Goal: Transaction & Acquisition: Purchase product/service

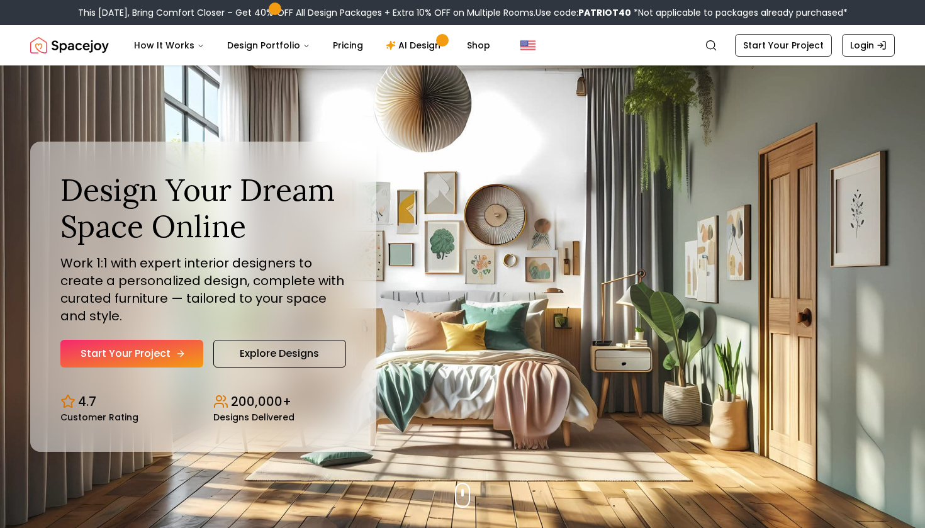
click at [135, 348] on link "Start Your Project" at bounding box center [131, 354] width 143 height 28
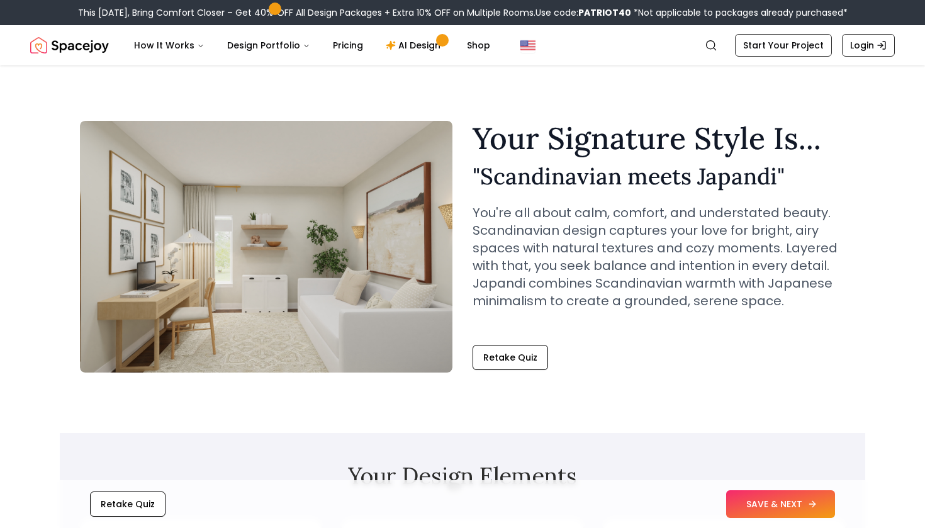
click at [775, 503] on button "SAVE & NEXT" at bounding box center [781, 504] width 109 height 28
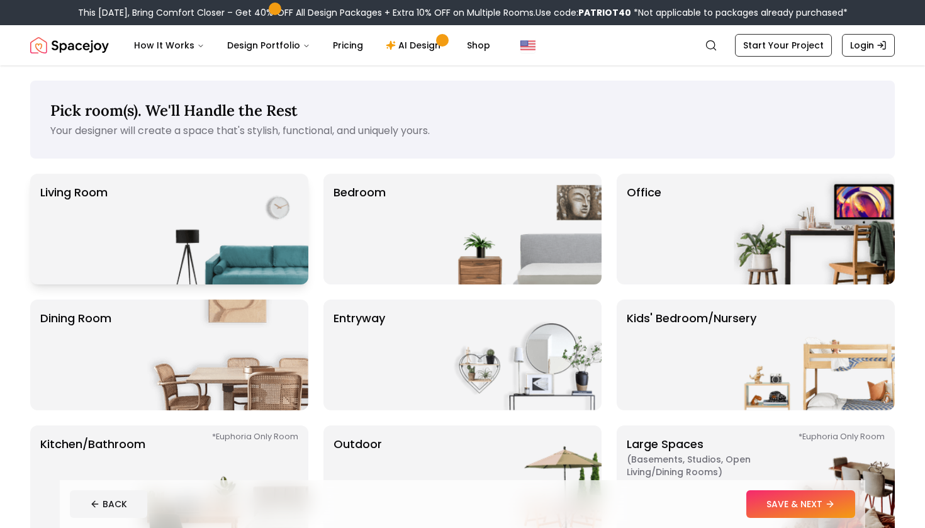
click at [108, 227] on p "Living Room" at bounding box center [73, 229] width 67 height 91
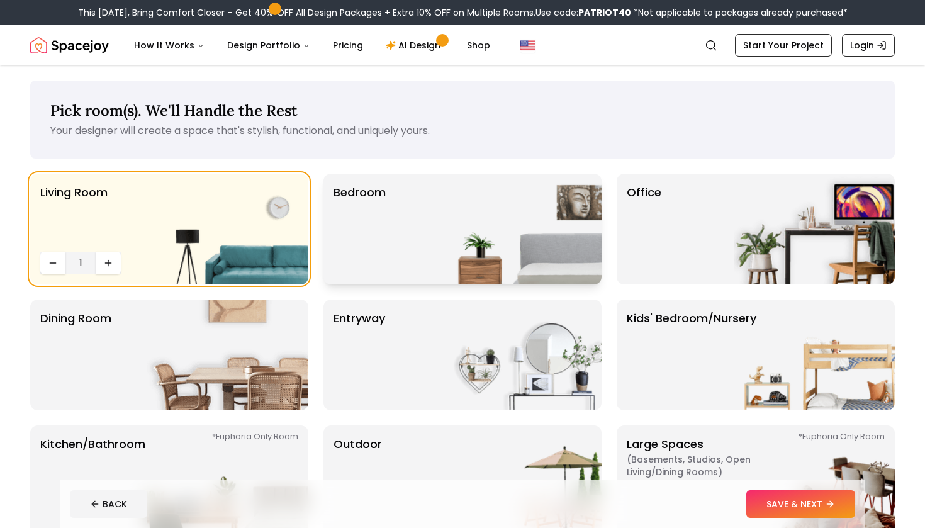
click at [397, 255] on div "Bedroom" at bounding box center [463, 229] width 278 height 111
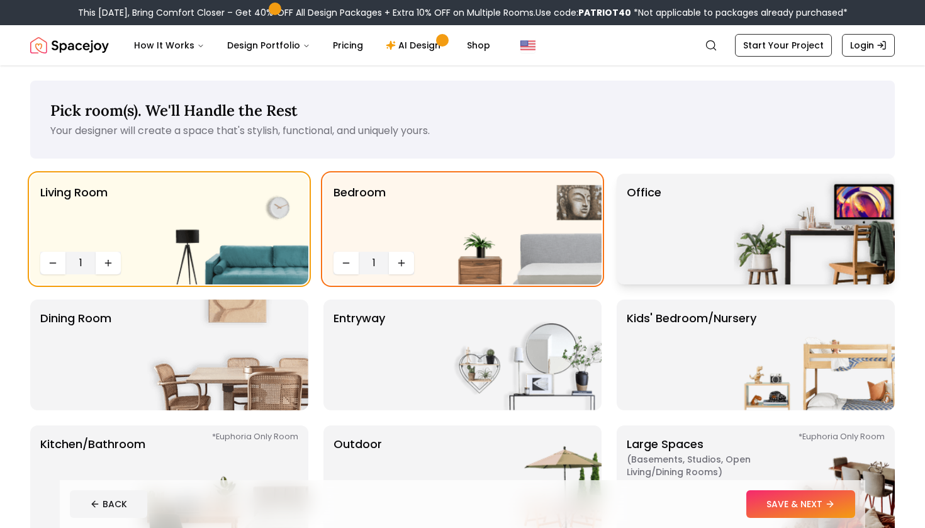
click at [790, 223] on img at bounding box center [814, 229] width 161 height 111
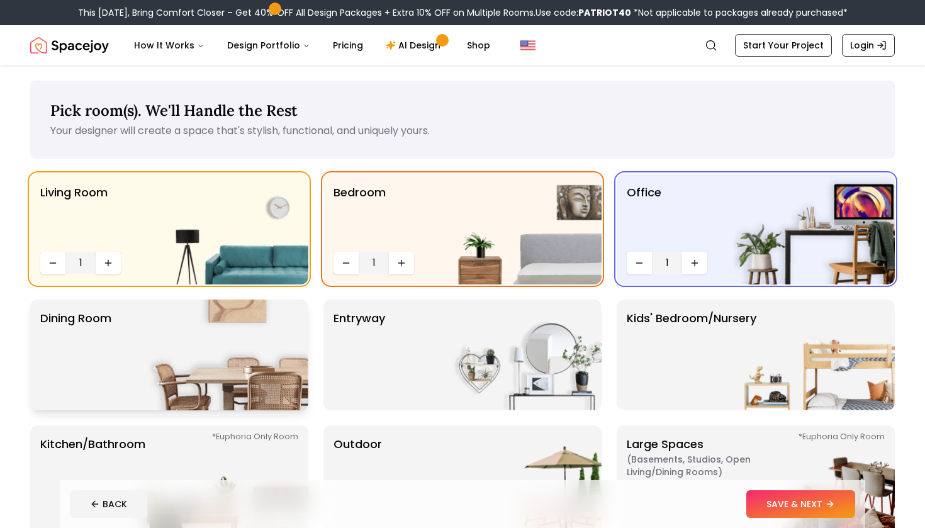
click at [218, 359] on img at bounding box center [227, 355] width 161 height 111
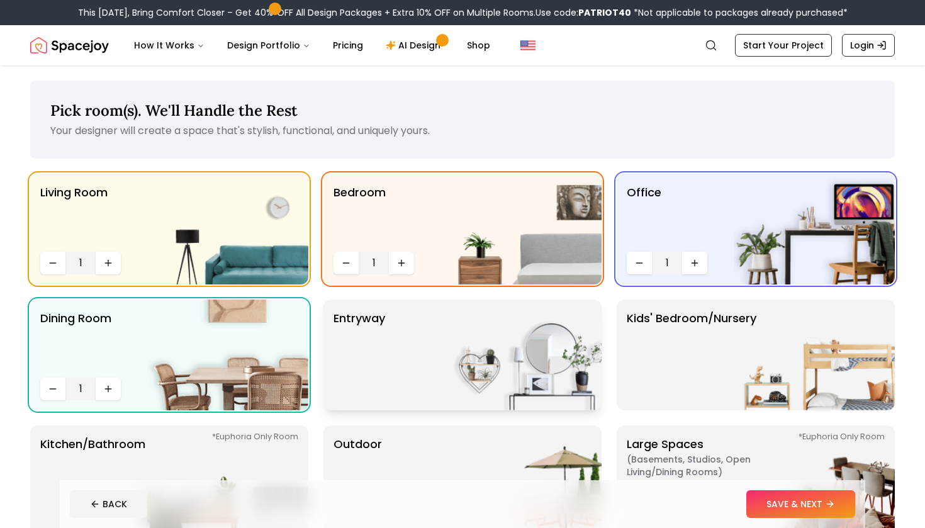
click at [472, 393] on img at bounding box center [521, 355] width 161 height 111
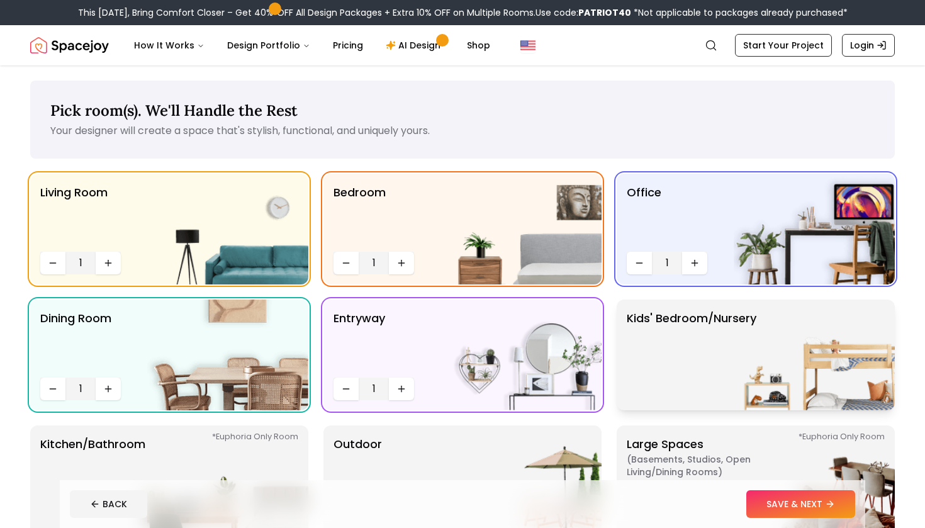
click at [755, 345] on img at bounding box center [814, 355] width 161 height 111
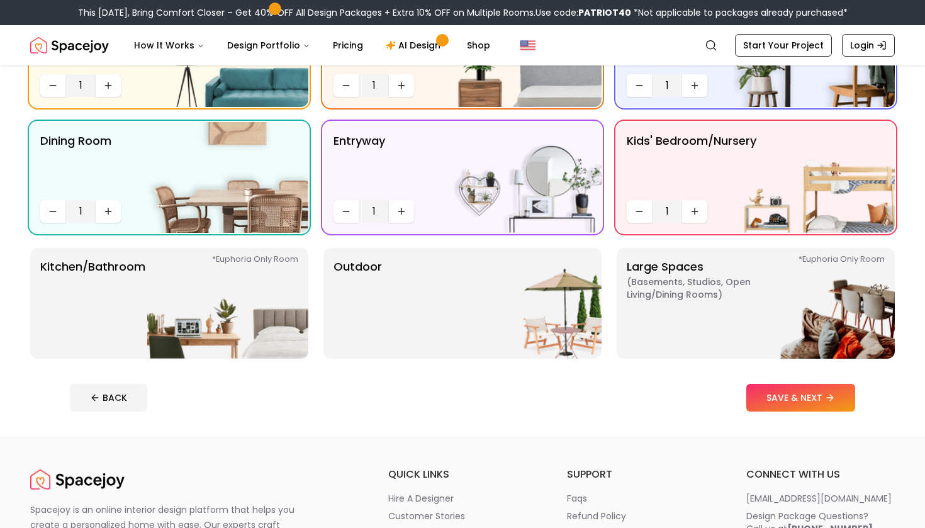
scroll to position [170, 0]
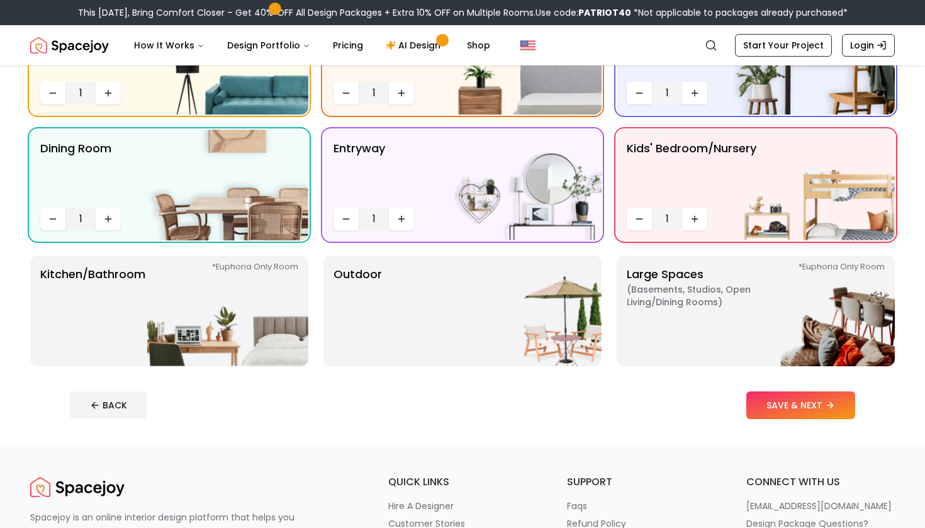
click at [693, 165] on p "Kids' Bedroom/Nursery" at bounding box center [692, 171] width 130 height 63
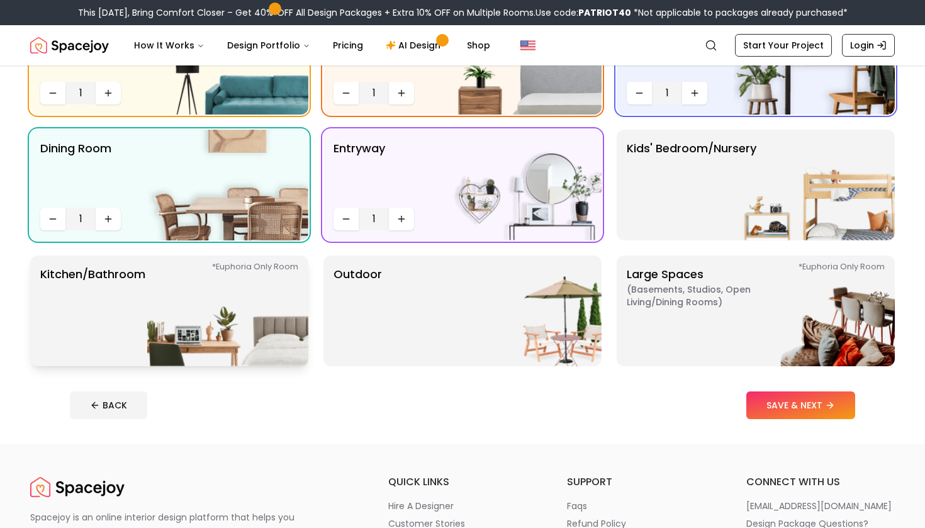
click at [146, 348] on div "*Euphoria Only Room Kitchen/Bathroom *Euphoria Only Room" at bounding box center [169, 311] width 278 height 111
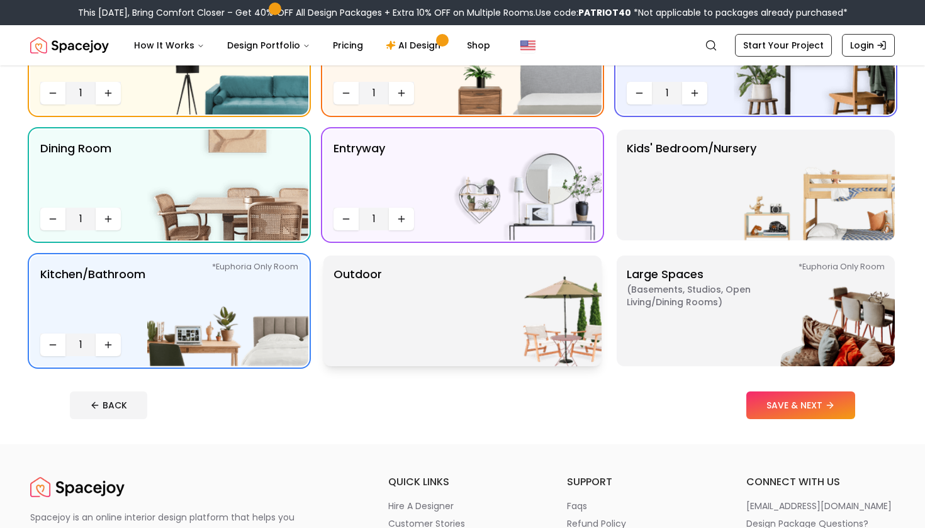
click at [433, 327] on div "Outdoor" at bounding box center [463, 311] width 278 height 111
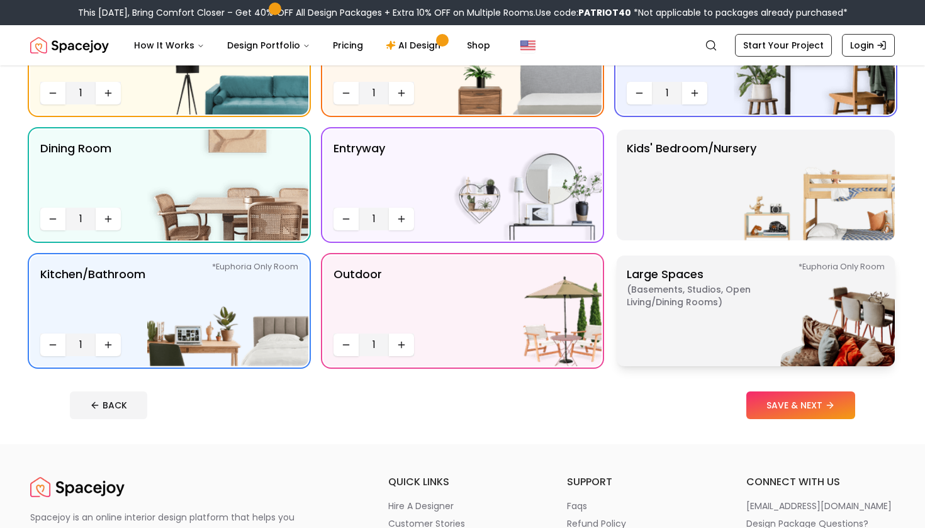
click at [691, 327] on p "Large Spaces ( Basements, Studios, Open living/dining rooms ) *Euphoria Only Ro…" at bounding box center [705, 311] width 157 height 91
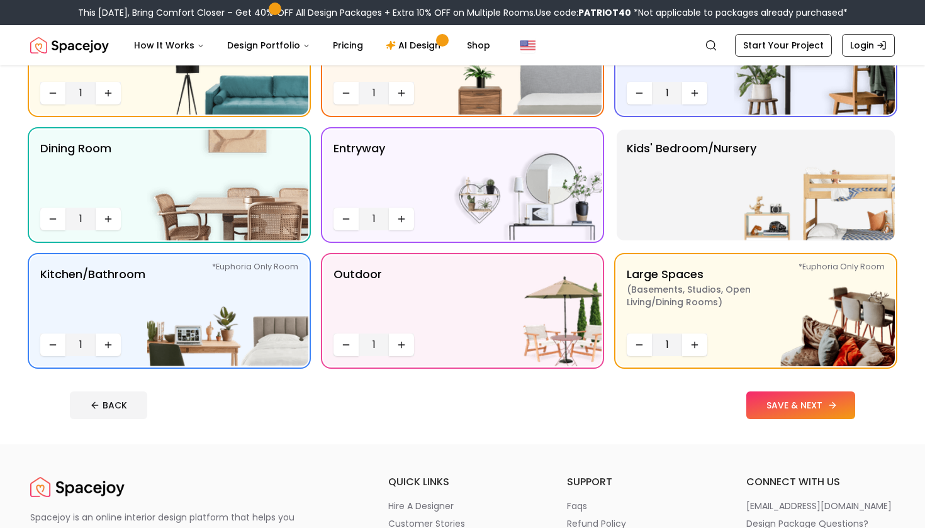
click at [775, 400] on button "SAVE & NEXT" at bounding box center [801, 406] width 109 height 28
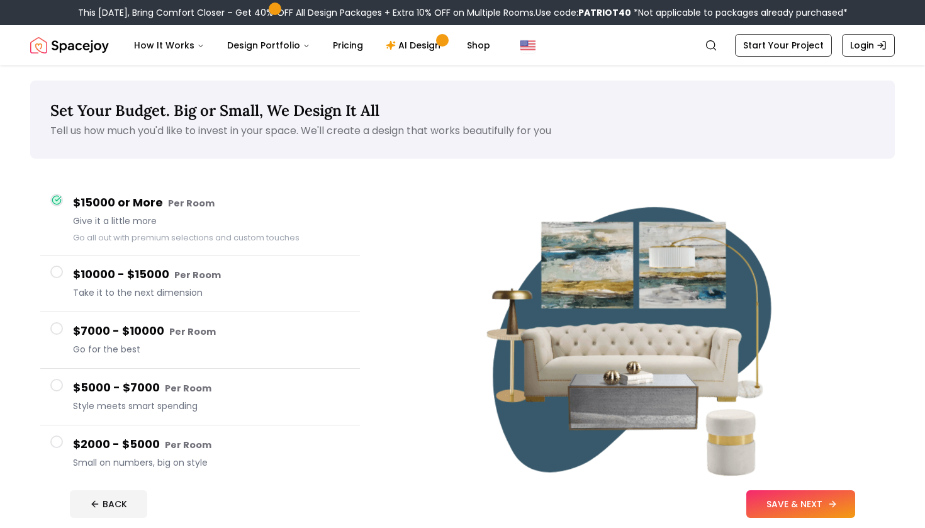
click at [824, 501] on button "SAVE & NEXT" at bounding box center [801, 504] width 109 height 28
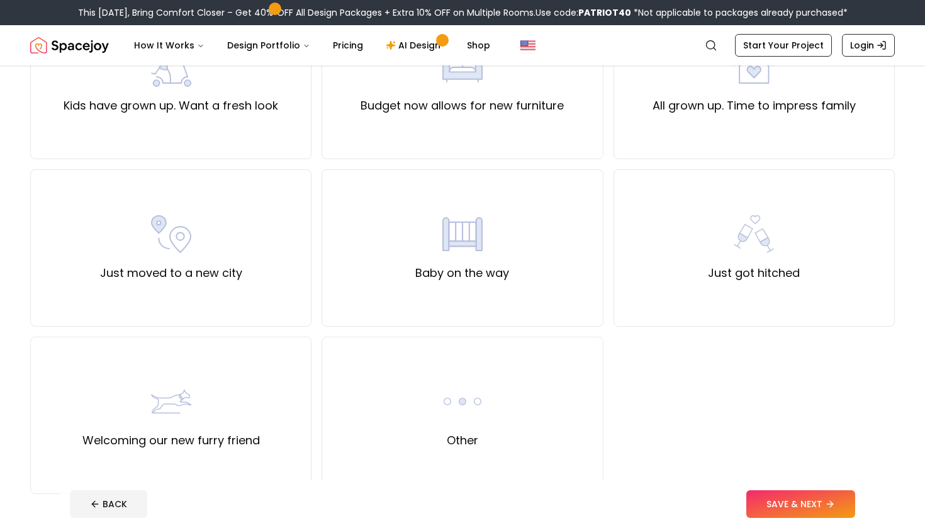
scroll to position [336, 0]
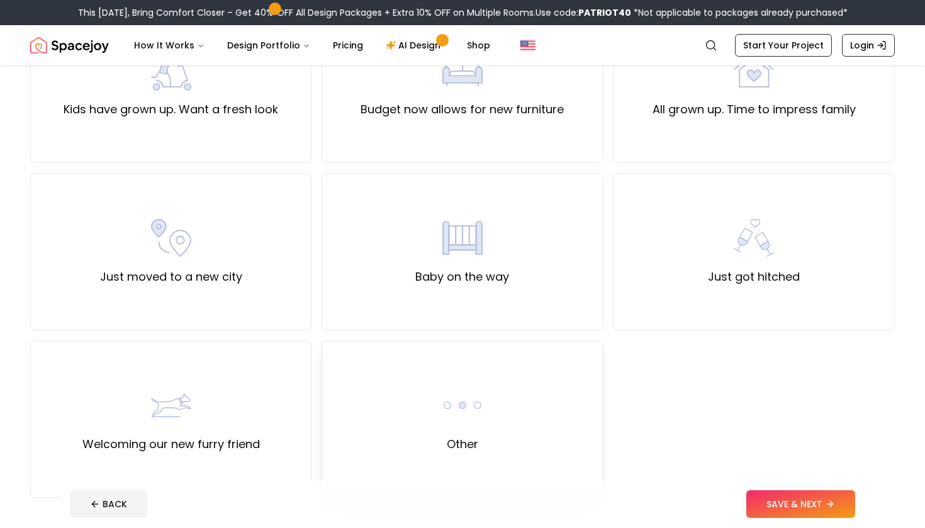
click at [570, 473] on div "Other" at bounding box center [462, 419] width 281 height 157
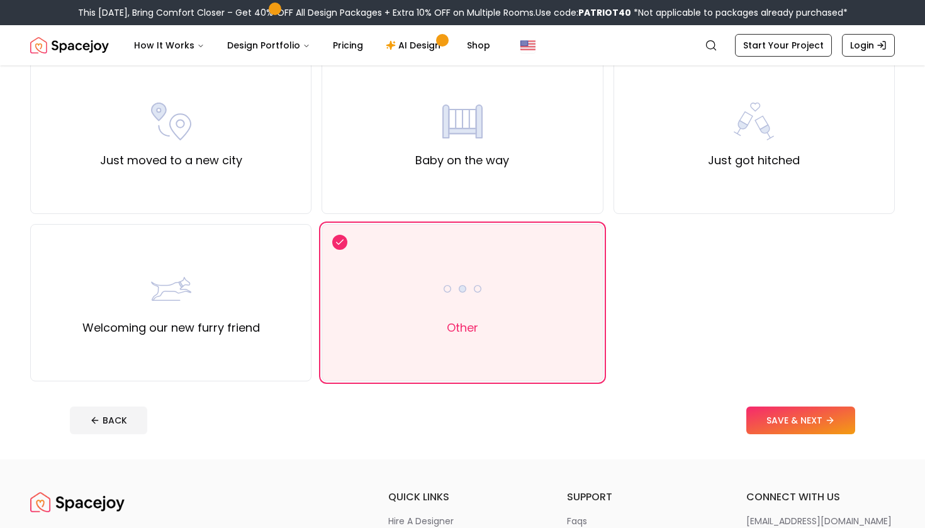
scroll to position [470, 0]
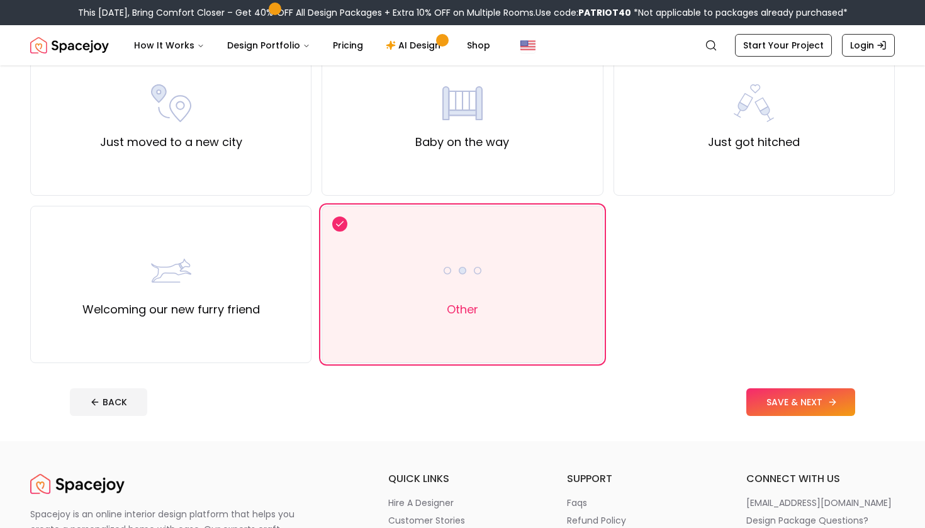
click at [801, 402] on button "SAVE & NEXT" at bounding box center [801, 402] width 109 height 28
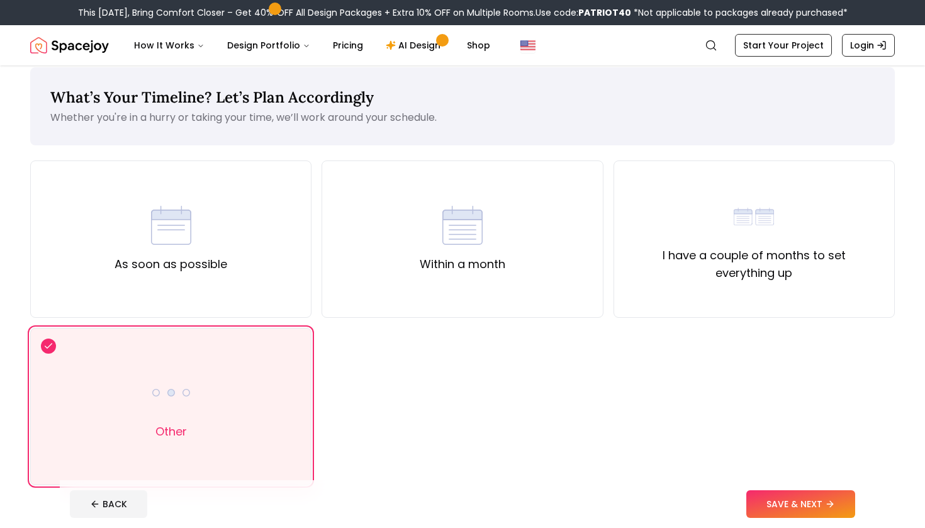
scroll to position [17, 0]
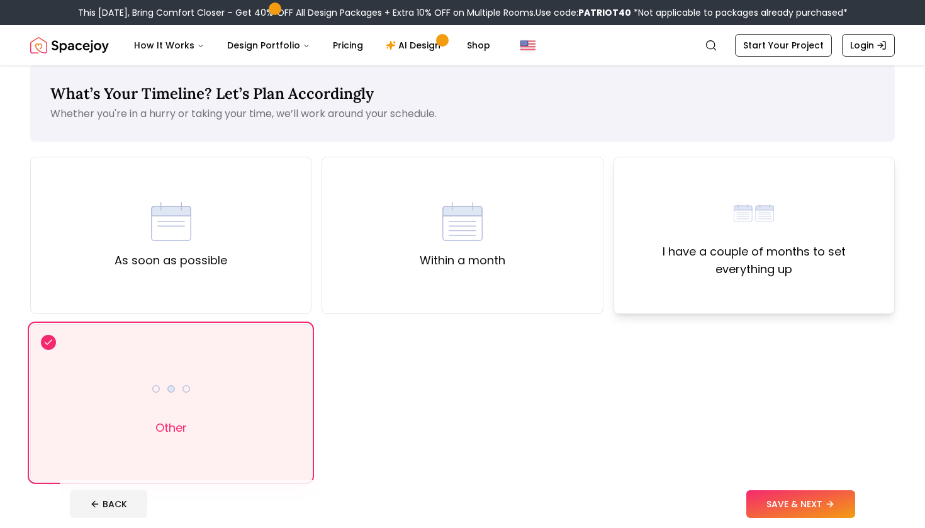
click at [735, 290] on div "I have a couple of months to set everything up" at bounding box center [754, 235] width 281 height 157
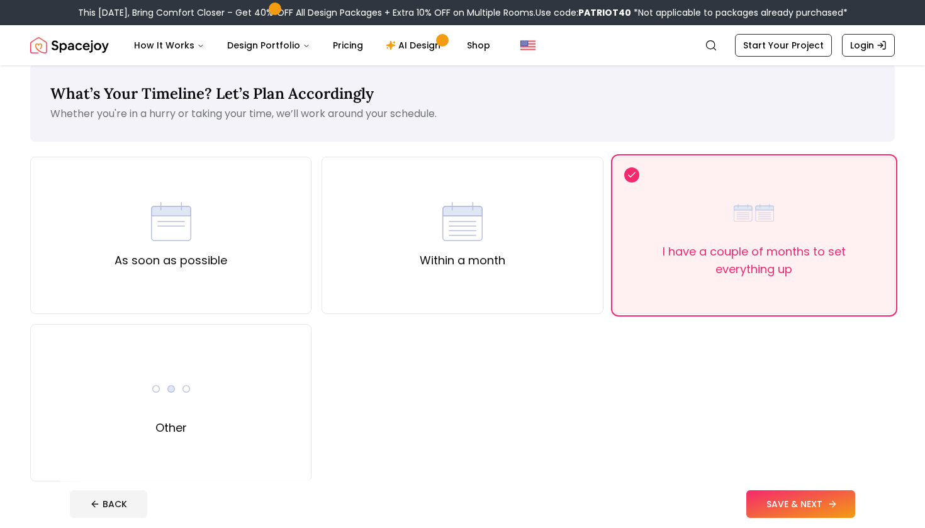
click at [799, 512] on button "SAVE & NEXT" at bounding box center [801, 504] width 109 height 28
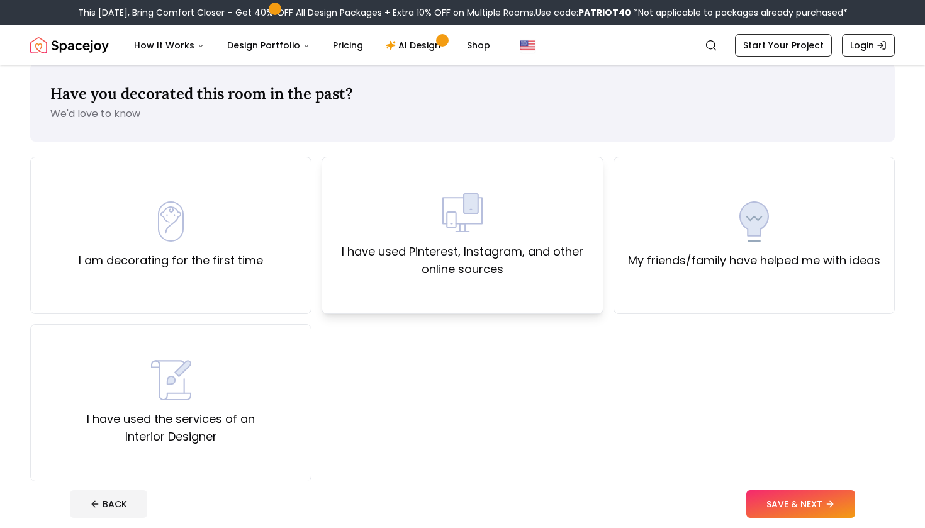
click at [531, 296] on div "I have used Pinterest, Instagram, and other online sources" at bounding box center [462, 235] width 281 height 157
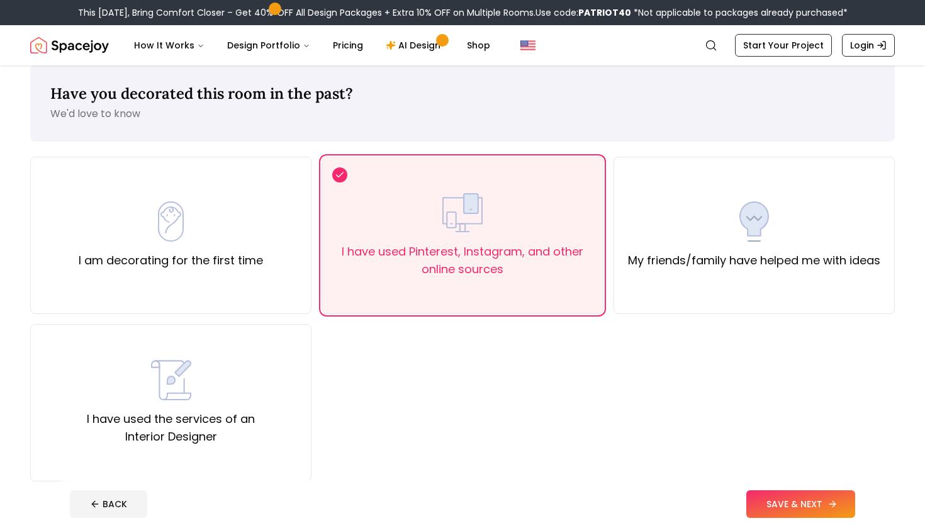
click at [803, 504] on button "SAVE & NEXT" at bounding box center [801, 504] width 109 height 28
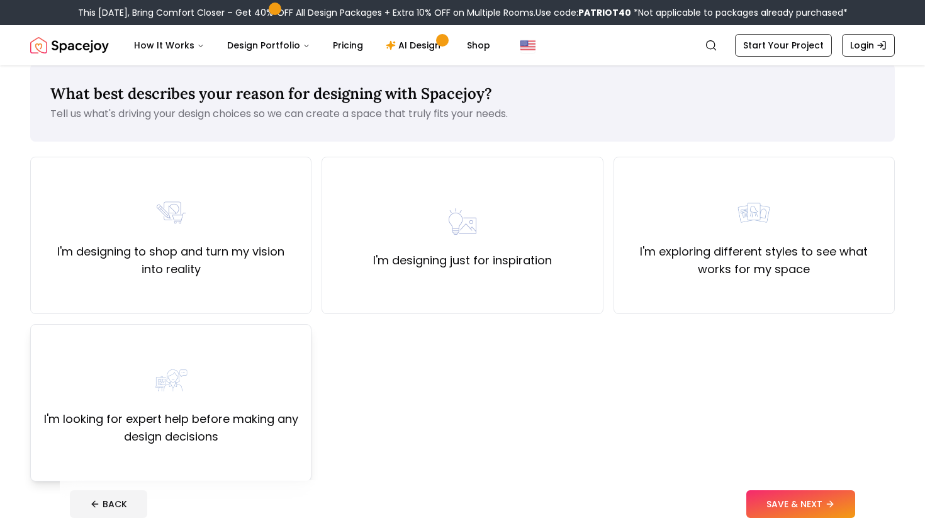
click at [189, 472] on div "I'm looking for expert help before making any design decisions" at bounding box center [170, 402] width 281 height 157
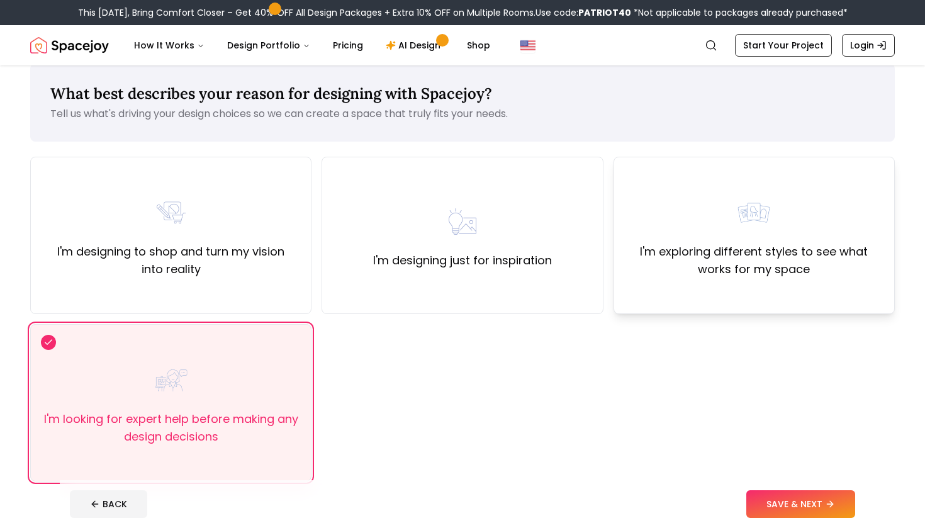
click at [686, 266] on label "I'm exploring different styles to see what works for my space" at bounding box center [755, 260] width 260 height 35
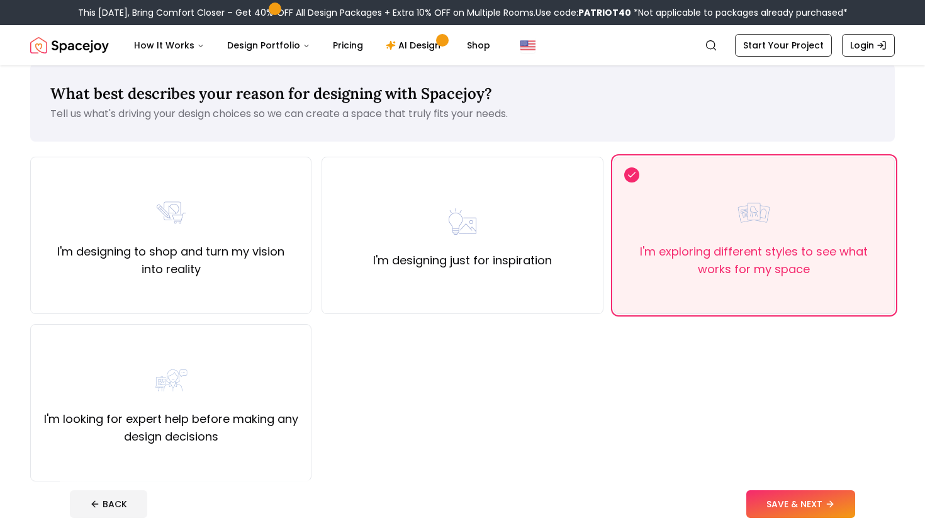
click at [798, 520] on footer "BACK SAVE & NEXT" at bounding box center [463, 504] width 806 height 48
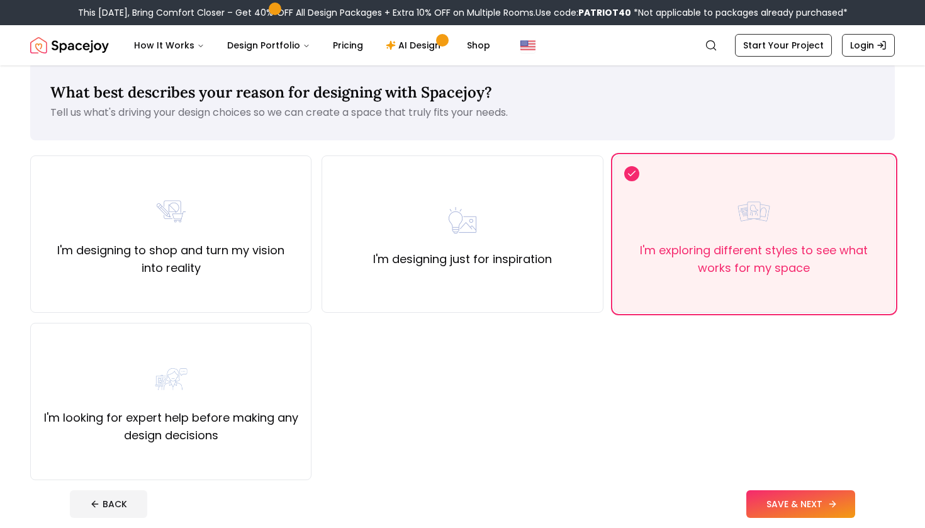
click at [798, 512] on button "SAVE & NEXT" at bounding box center [801, 504] width 109 height 28
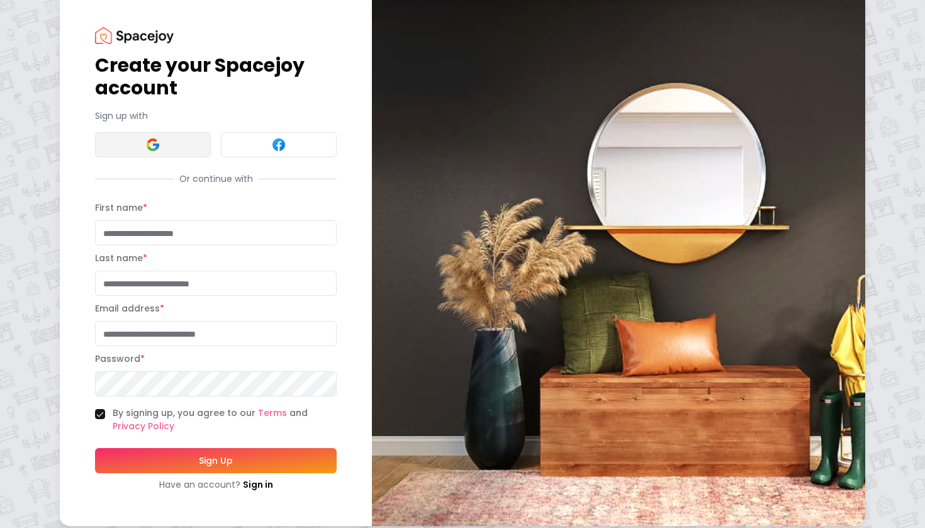
click at [169, 142] on button at bounding box center [153, 144] width 116 height 25
